Goal: Transaction & Acquisition: Purchase product/service

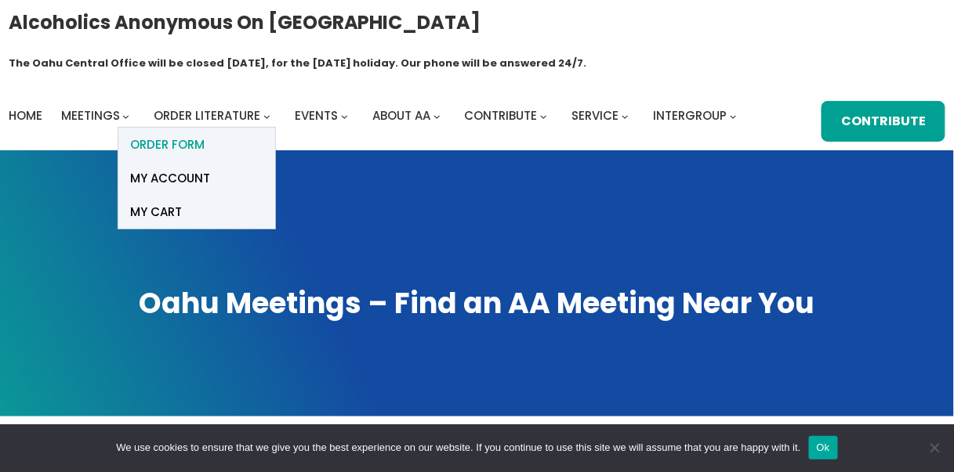
click at [195, 134] on span "ORDER FORM" at bounding box center [167, 145] width 74 height 22
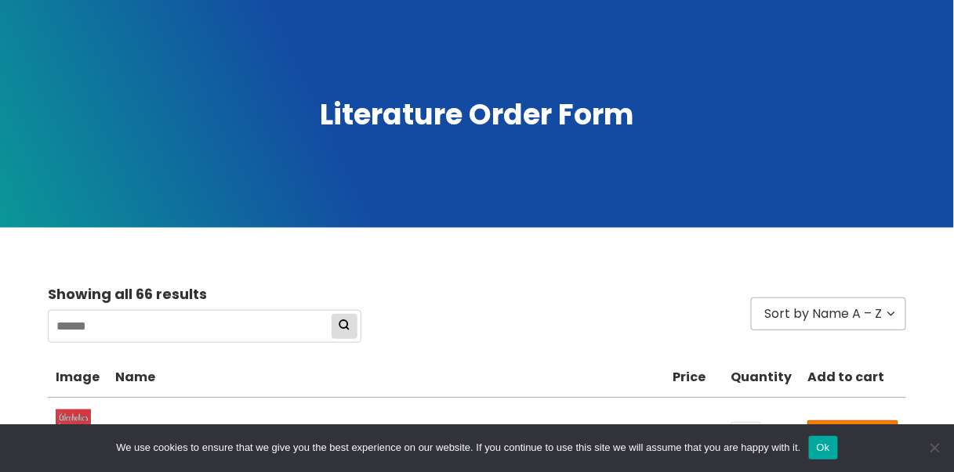
scroll to position [186, 0]
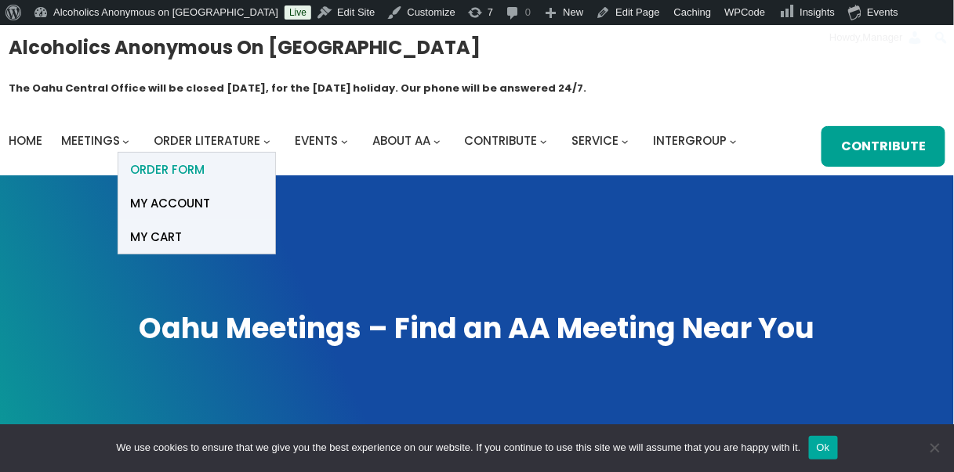
click at [190, 159] on span "ORDER FORM" at bounding box center [167, 170] width 74 height 22
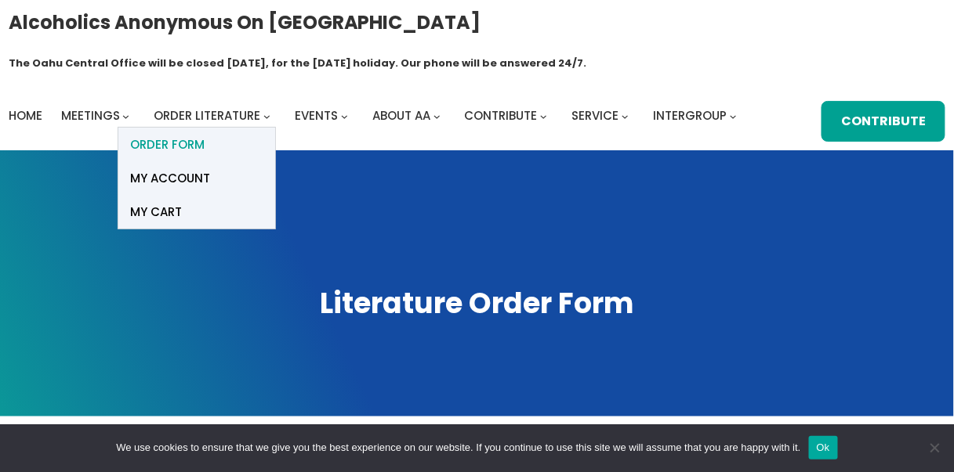
click at [186, 134] on span "ORDER FORM" at bounding box center [167, 145] width 74 height 22
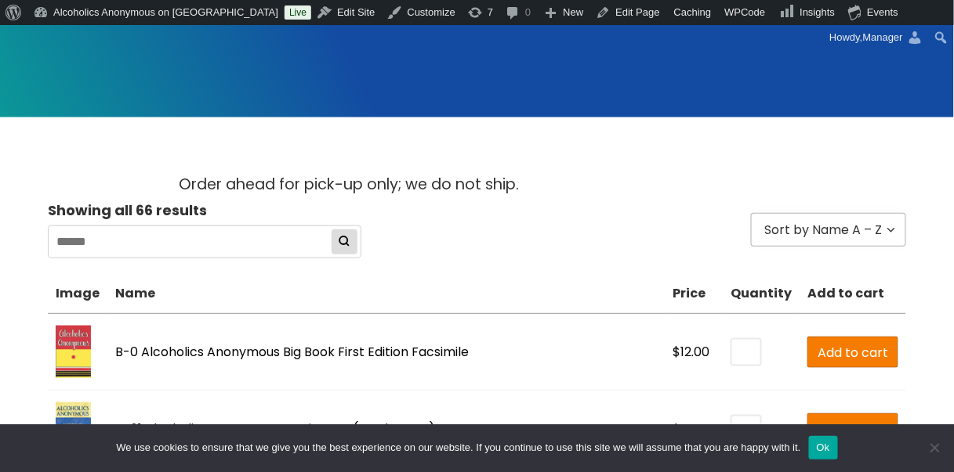
scroll to position [292, 0]
